Goal: Entertainment & Leisure: Consume media (video, audio)

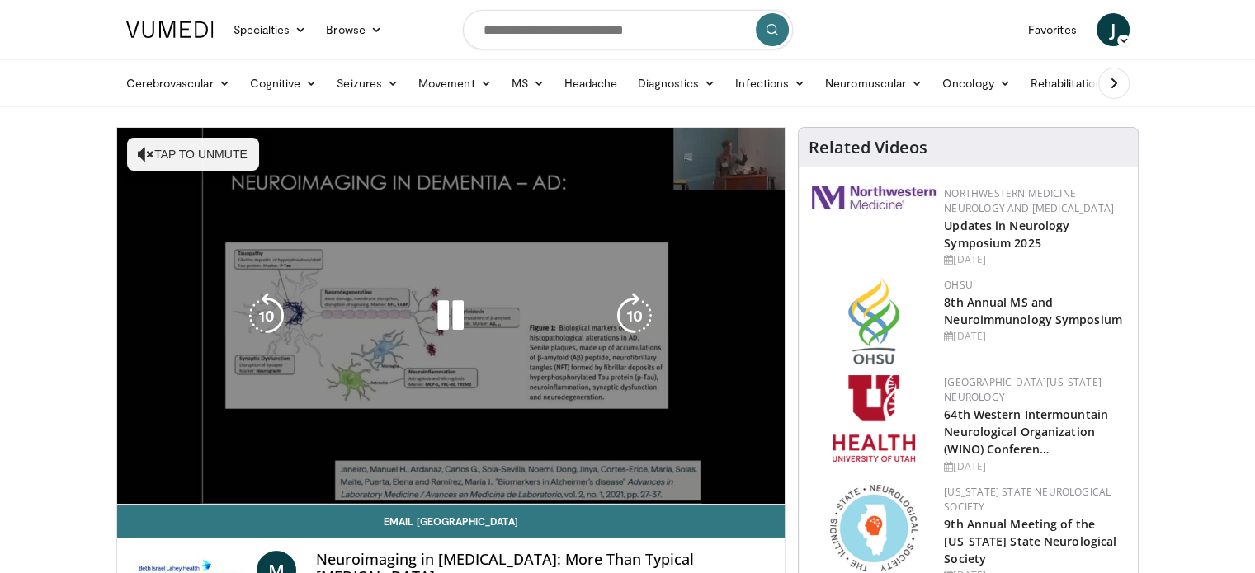
click at [142, 151] on div "10 seconds Tap to unmute" at bounding box center [451, 316] width 668 height 376
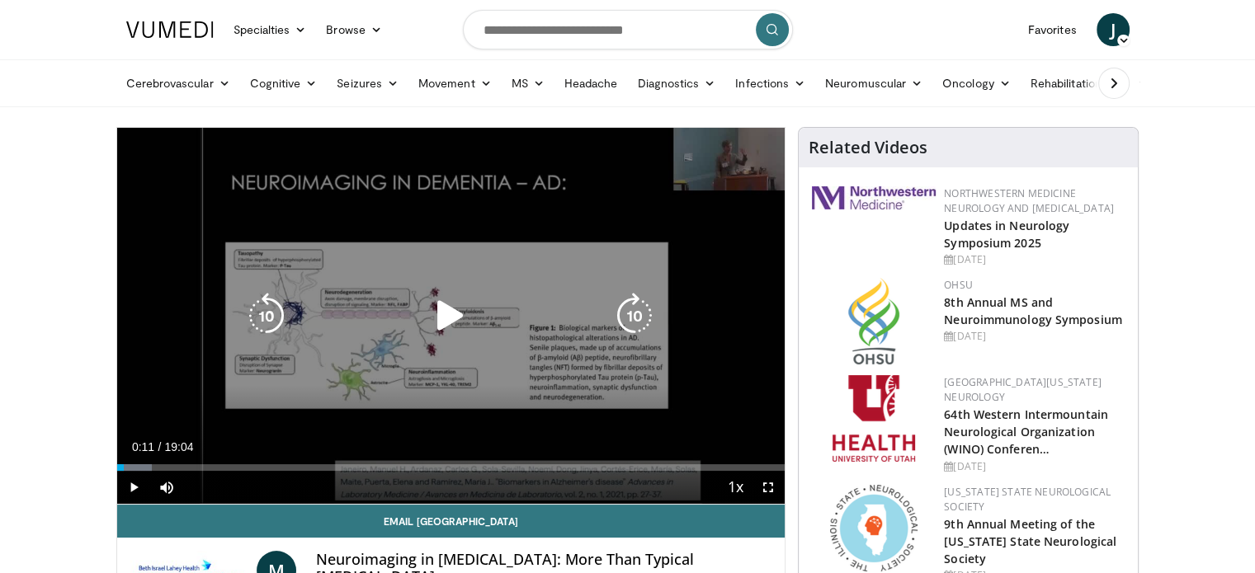
click at [437, 316] on icon "Video Player" at bounding box center [450, 316] width 46 height 46
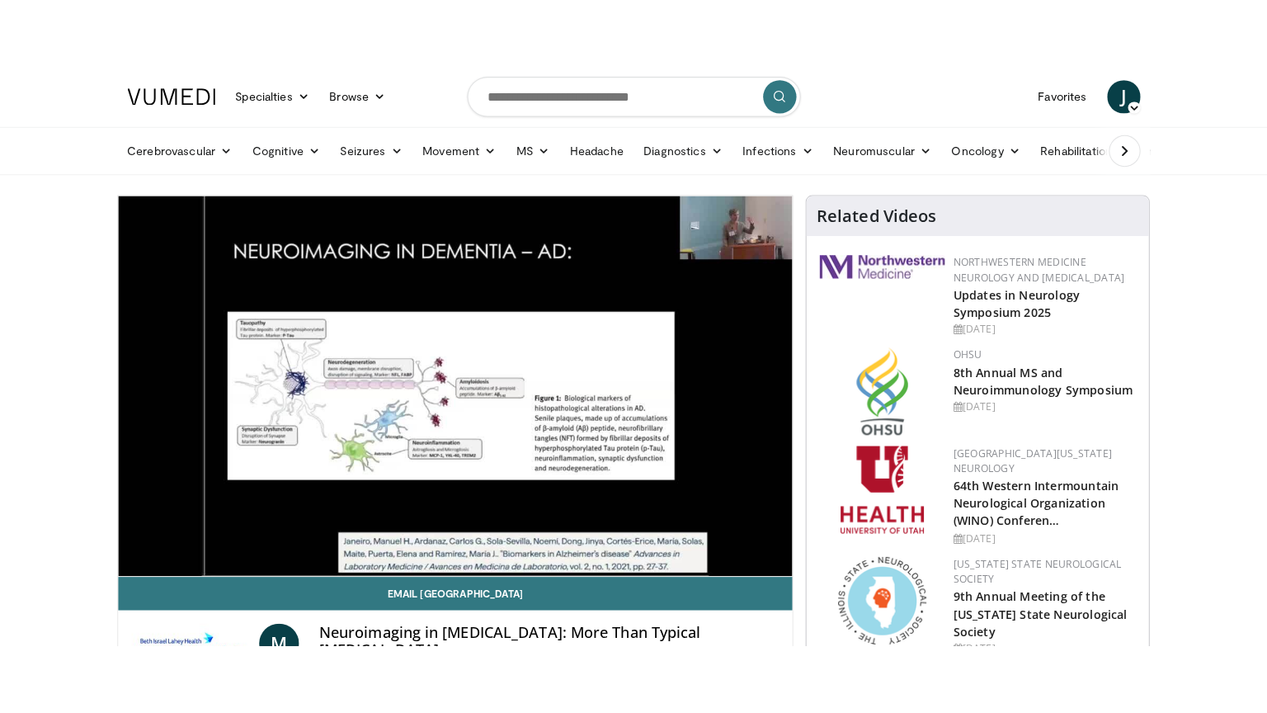
scroll to position [2, 0]
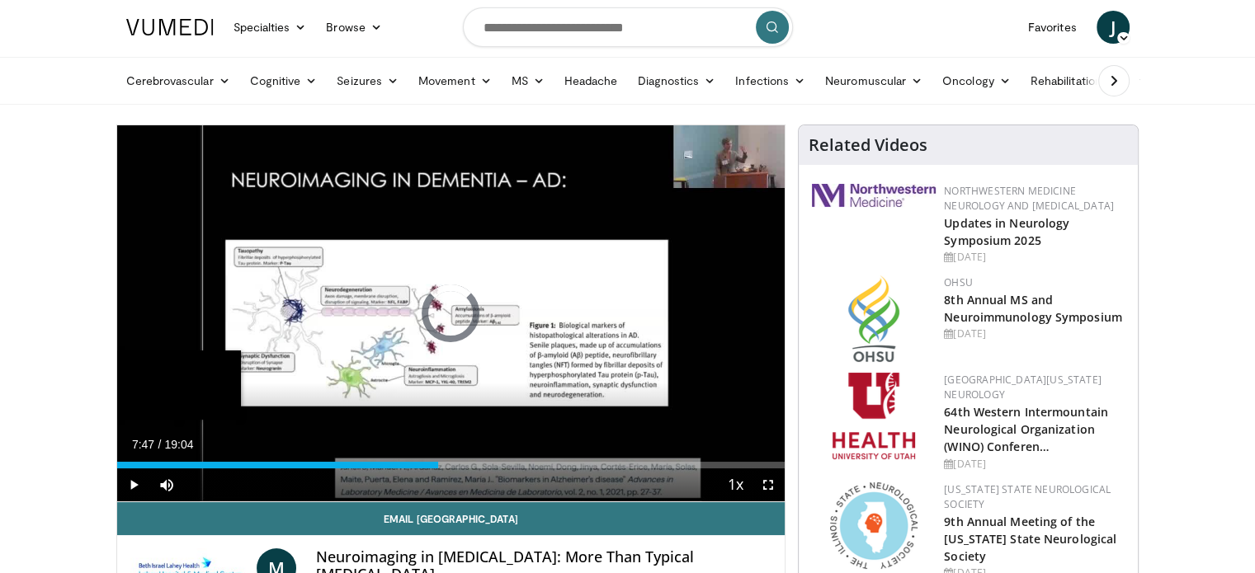
click at [388, 464] on div "09:10" at bounding box center [278, 465] width 322 height 7
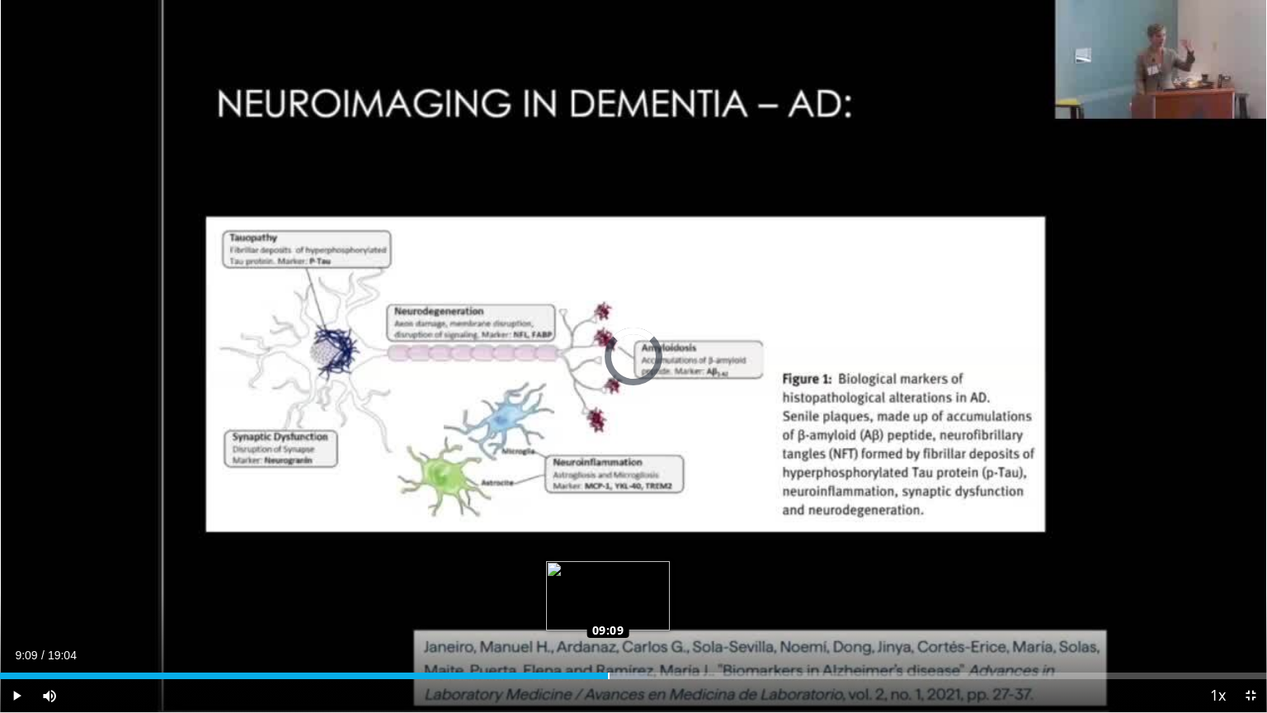
click at [607, 573] on div "Loaded : 51.11% 09:09 09:09" at bounding box center [633, 675] width 1267 height 7
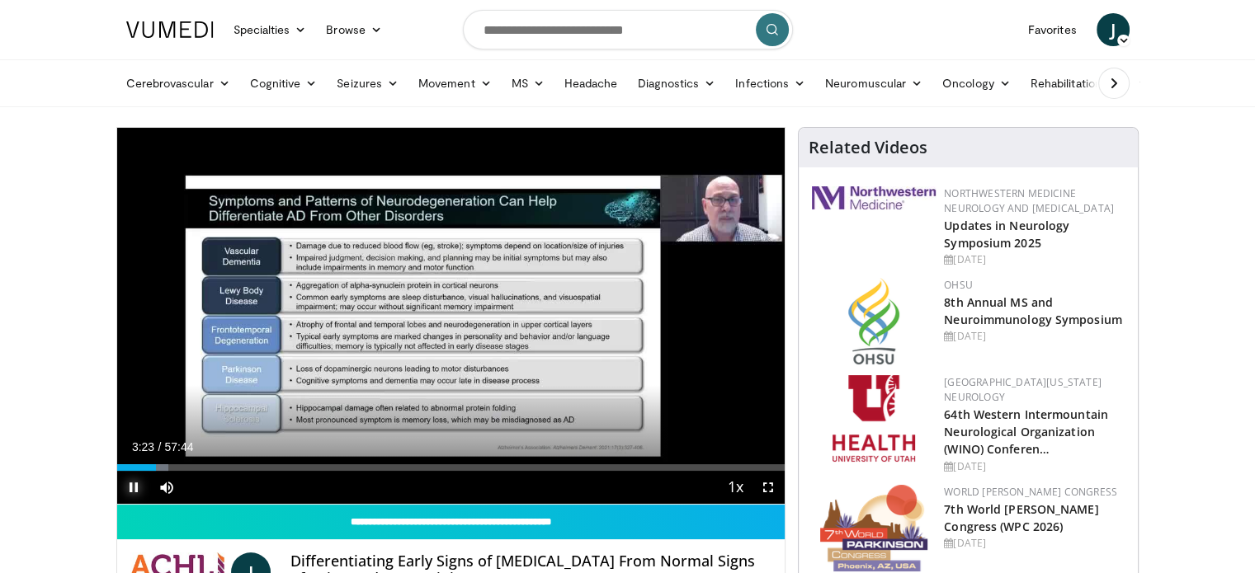
click at [132, 483] on span "Video Player" at bounding box center [133, 487] width 33 height 33
